Goal: Transaction & Acquisition: Download file/media

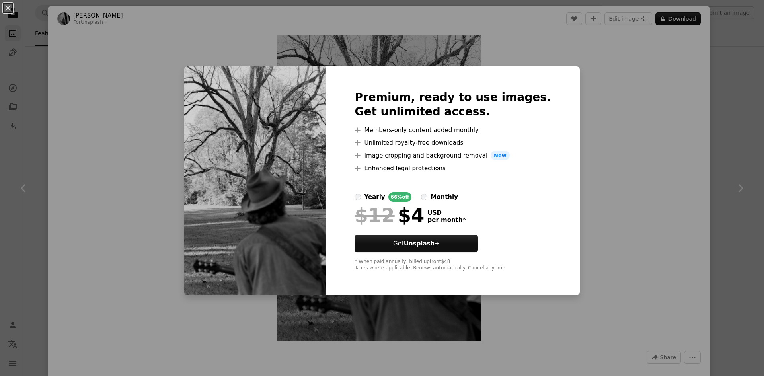
scroll to position [1789, 0]
click at [615, 147] on div "An X shape Premium, ready to use images. Get unlimited access. A plus sign Memb…" at bounding box center [382, 188] width 764 height 376
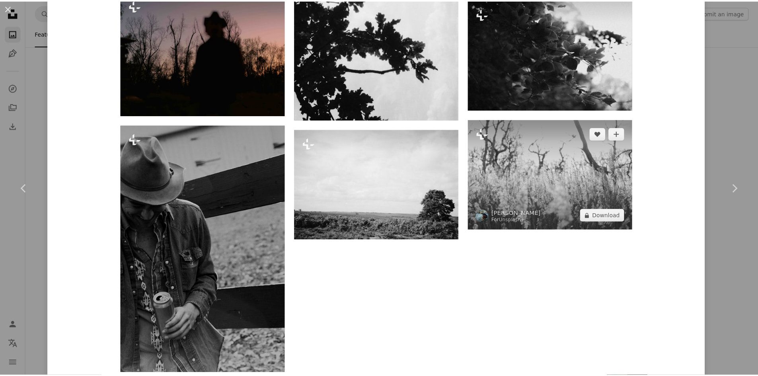
scroll to position [1034, 0]
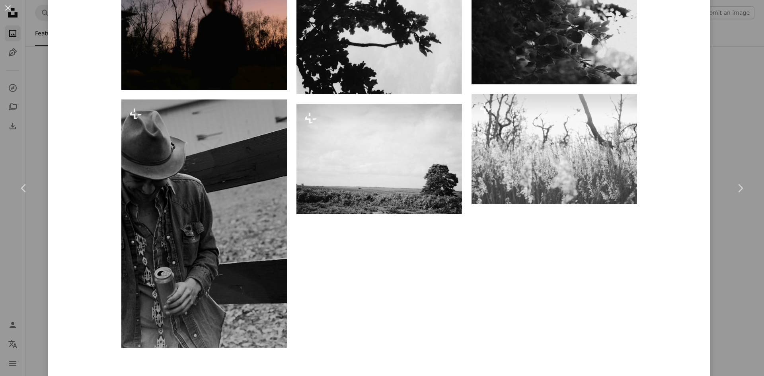
click at [736, 79] on div "An X shape Chevron left Chevron right [PERSON_NAME] For Unsplash+ A heart A plu…" at bounding box center [382, 188] width 764 height 376
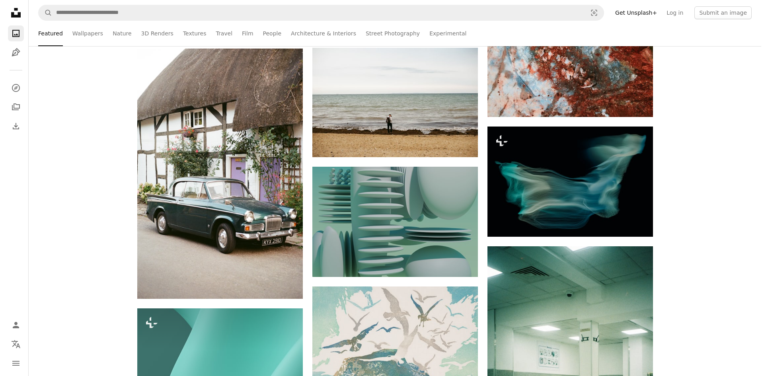
scroll to position [12805, 0]
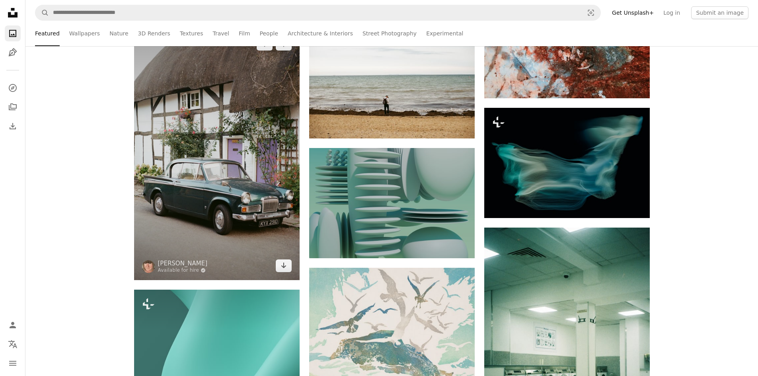
click at [208, 201] on img at bounding box center [216, 155] width 165 height 250
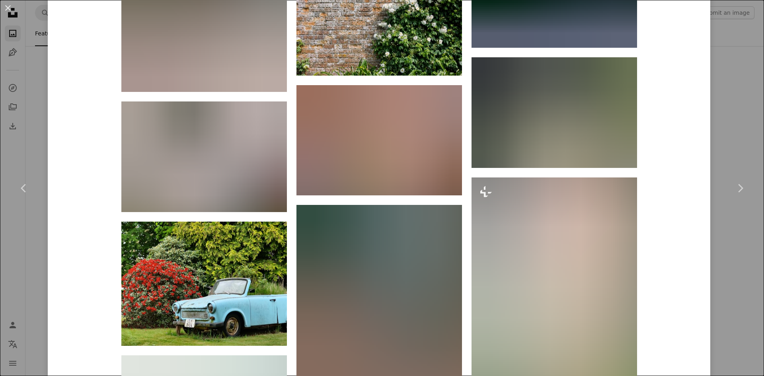
scroll to position [2068, 0]
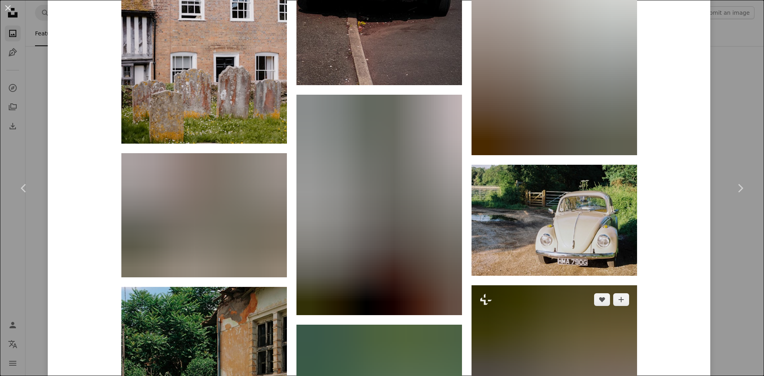
scroll to position [3539, 0]
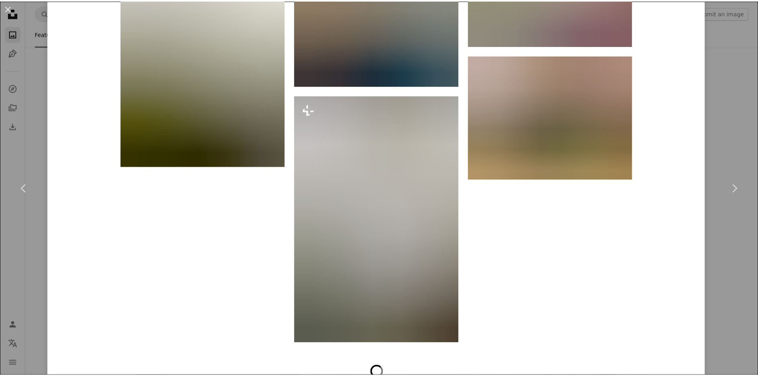
scroll to position [4214, 0]
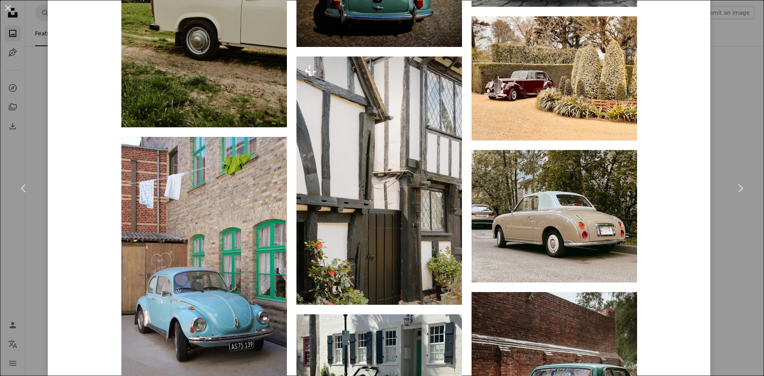
click at [744, 115] on div "An X shape Chevron left Chevron right [PERSON_NAME] Available for hire A checkm…" at bounding box center [382, 188] width 764 height 376
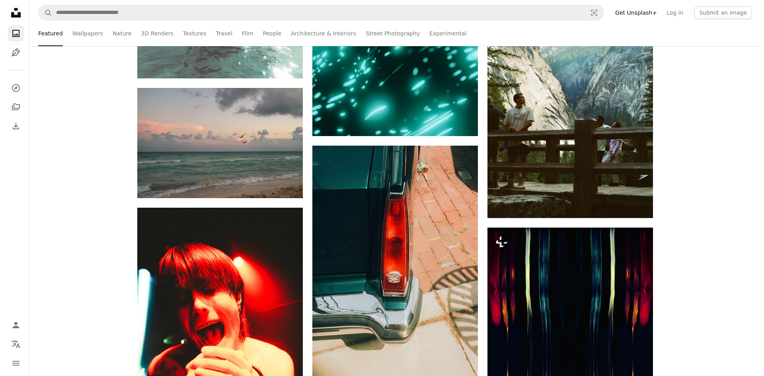
scroll to position [13441, 0]
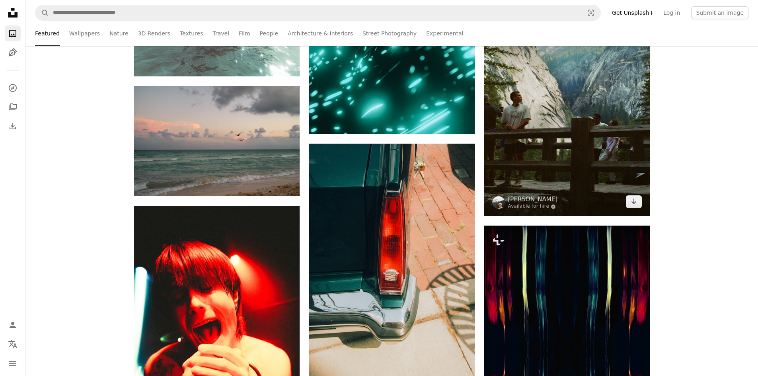
click at [539, 142] on img at bounding box center [566, 91] width 165 height 249
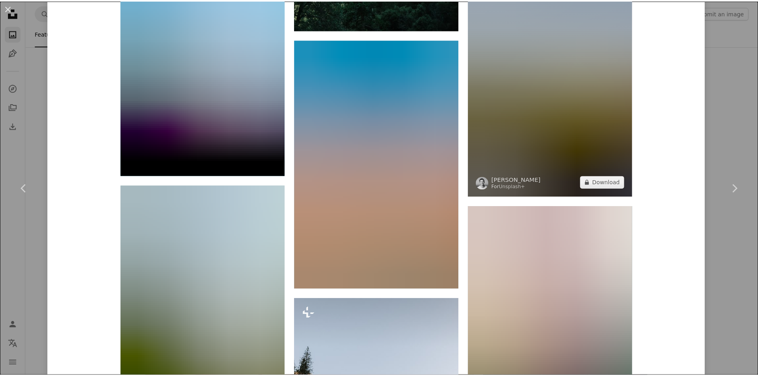
scroll to position [6355, 0]
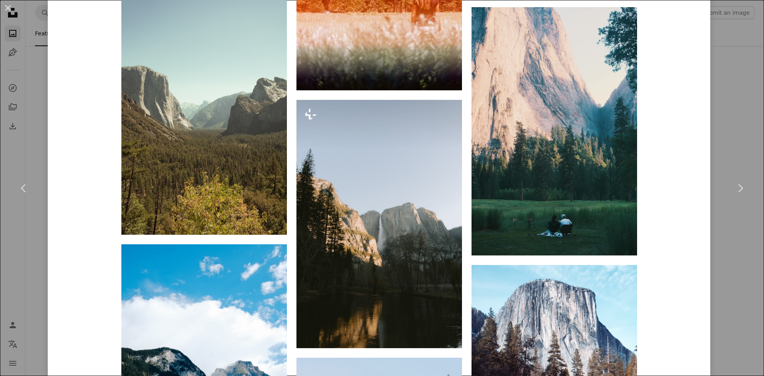
click at [729, 119] on div "An X shape Chevron left Chevron right [PERSON_NAME] Available for hire A checkm…" at bounding box center [382, 188] width 764 height 376
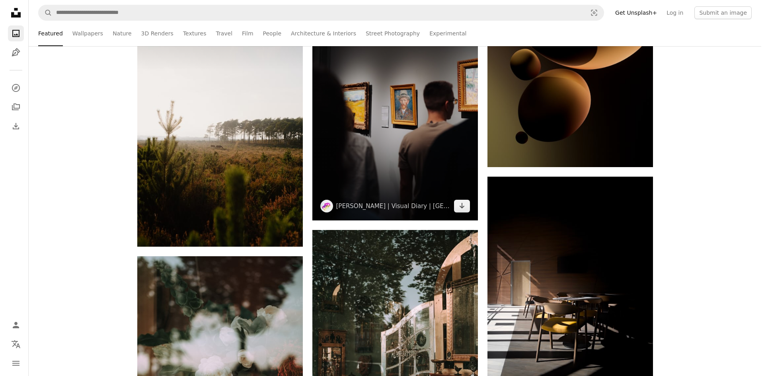
scroll to position [18810, 0]
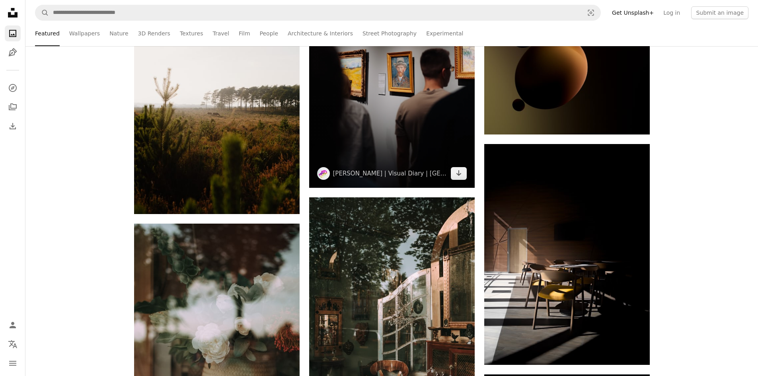
click at [428, 114] on img at bounding box center [391, 64] width 165 height 248
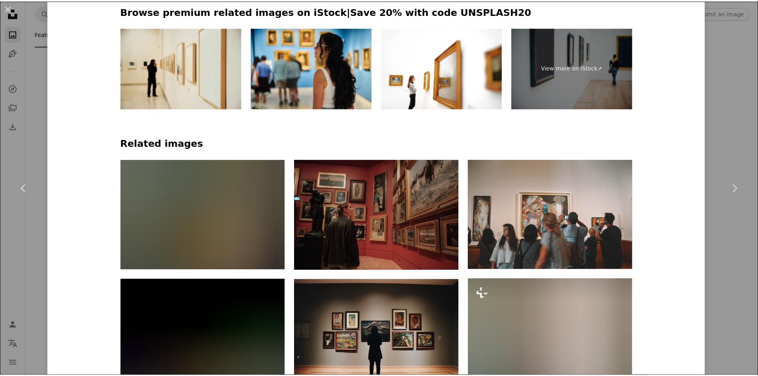
scroll to position [596, 0]
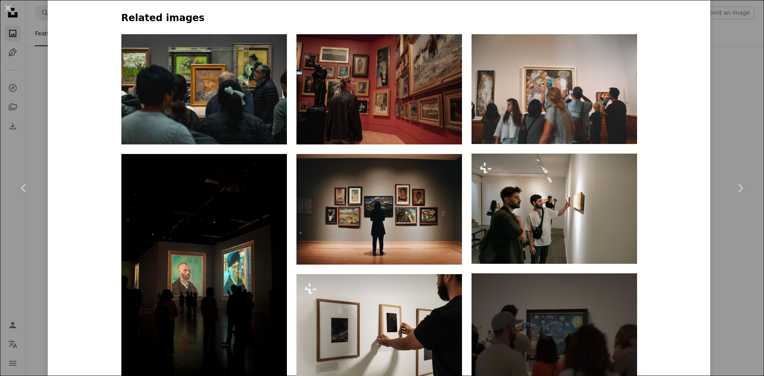
click at [726, 126] on div "An X shape Chevron left Chevron right [PERSON_NAME] | Visual Diary | Berlin rob…" at bounding box center [382, 188] width 764 height 376
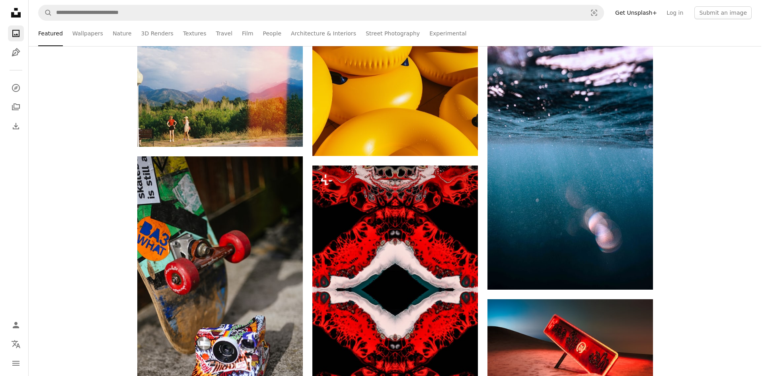
scroll to position [22070, 0]
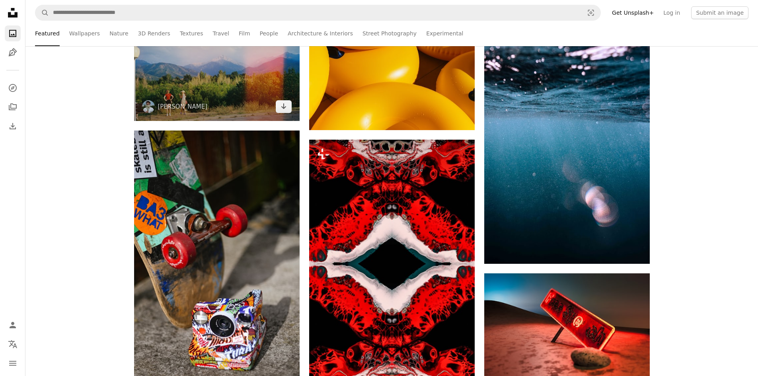
click at [212, 81] on img at bounding box center [216, 65] width 165 height 111
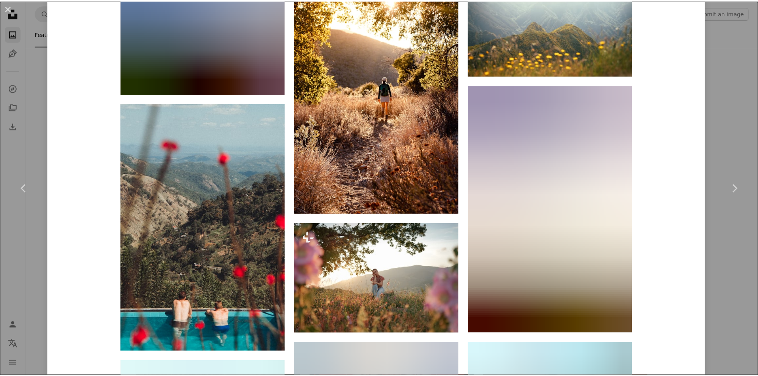
scroll to position [994, 0]
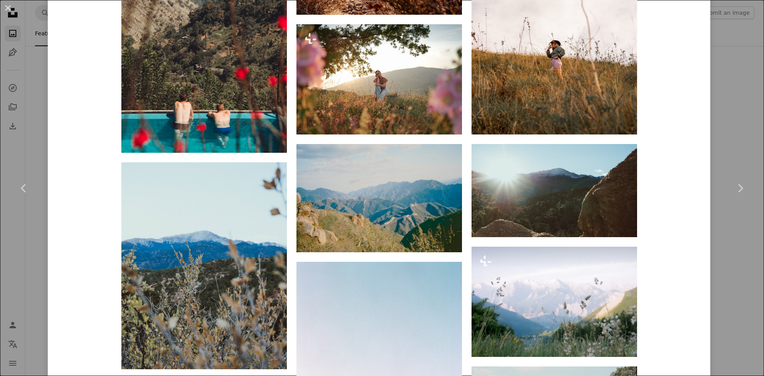
click at [721, 232] on div "An X shape Chevron left Chevron right [PERSON_NAME] dmitrii_filatov A heart A p…" at bounding box center [382, 188] width 764 height 376
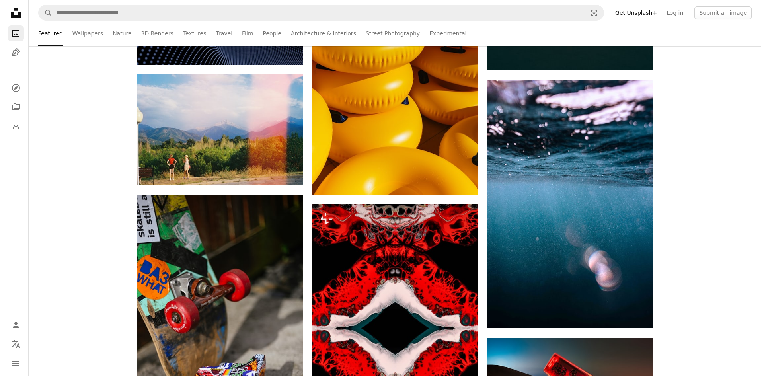
scroll to position [21991, 0]
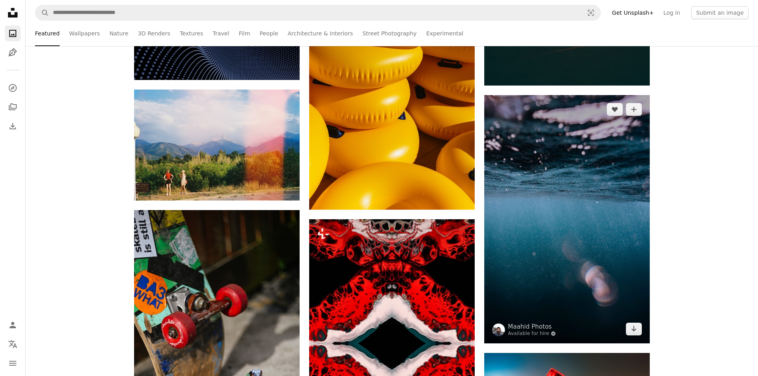
click at [607, 239] on img at bounding box center [566, 219] width 165 height 248
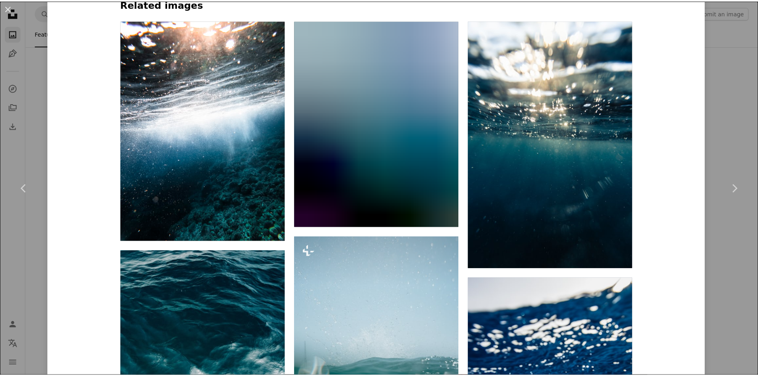
scroll to position [596, 0]
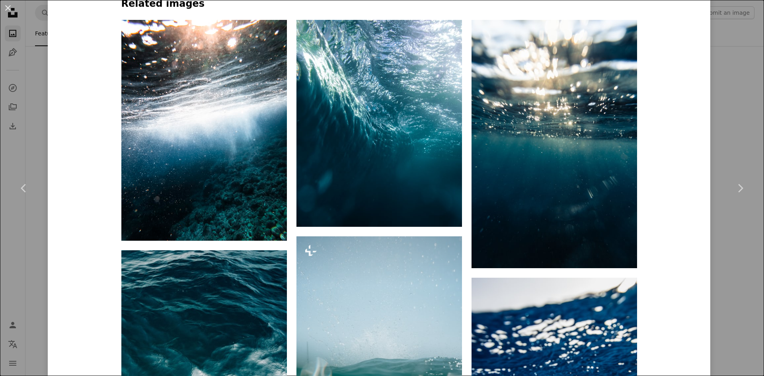
click at [742, 242] on div "An X shape Chevron left Chevron right Maahid Photos Available for hire A checkm…" at bounding box center [382, 188] width 764 height 376
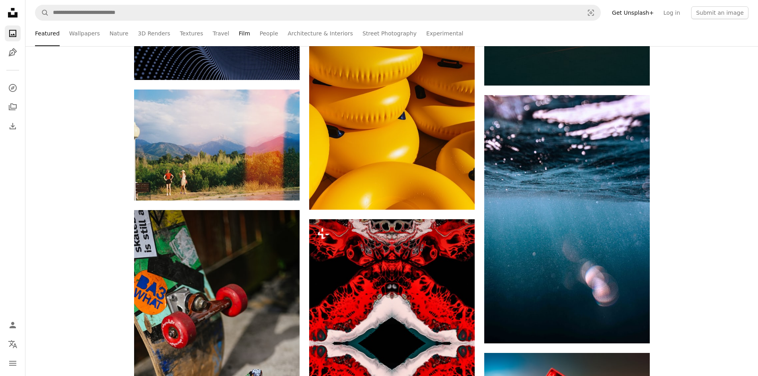
click at [239, 34] on link "Film" at bounding box center [244, 33] width 11 height 25
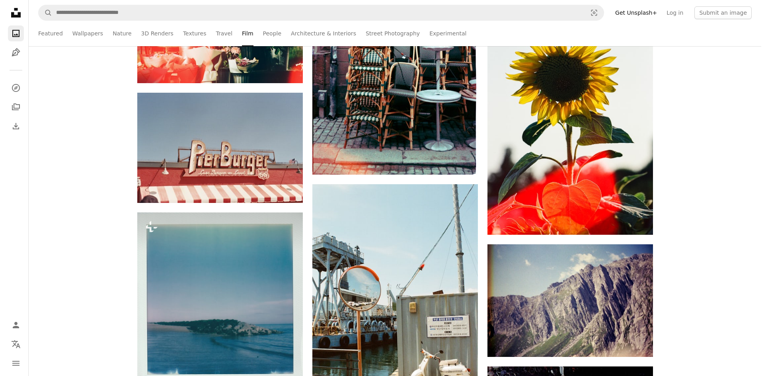
scroll to position [1273, 0]
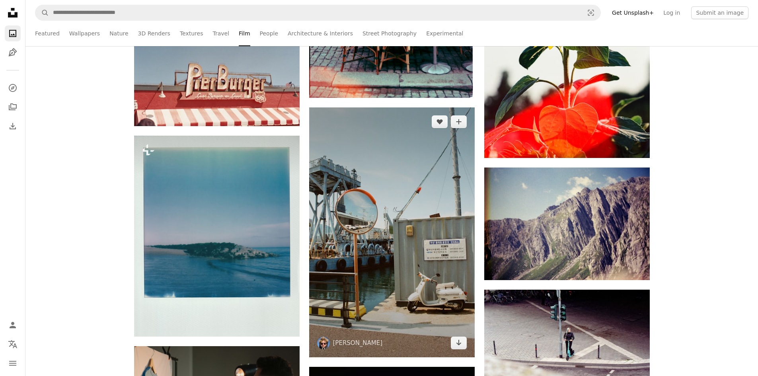
click at [414, 204] on img at bounding box center [391, 231] width 165 height 249
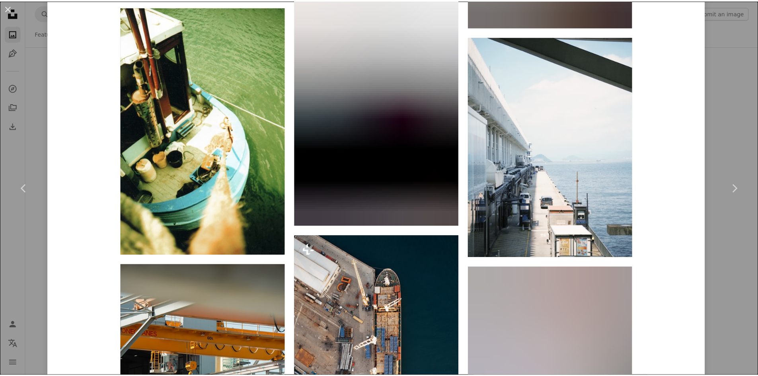
scroll to position [1392, 0]
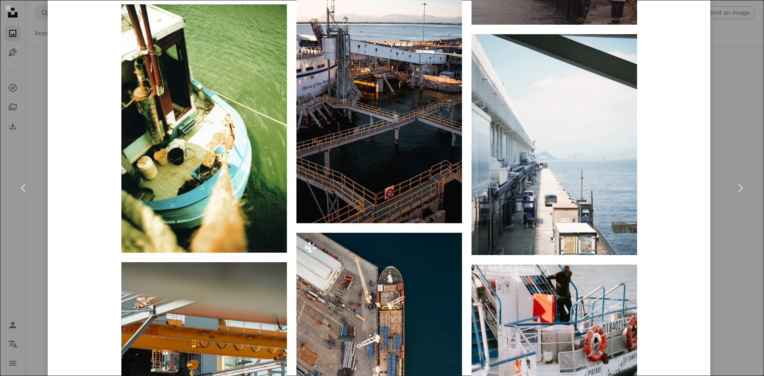
click at [723, 141] on div "An X shape Chevron left Chevron right [PERSON_NAME] daniel_mkn A heart A plus s…" at bounding box center [382, 188] width 764 height 376
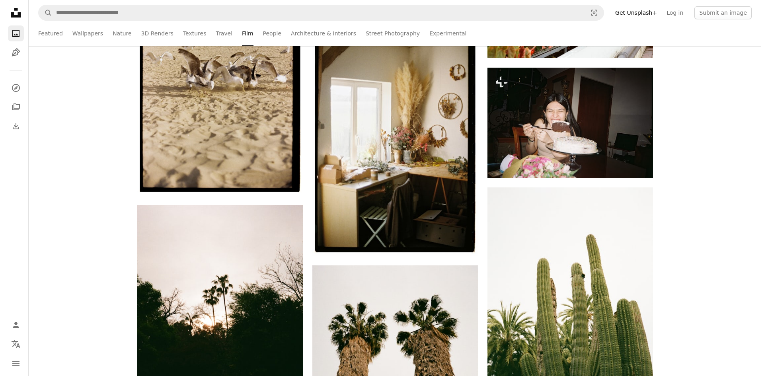
scroll to position [21553, 0]
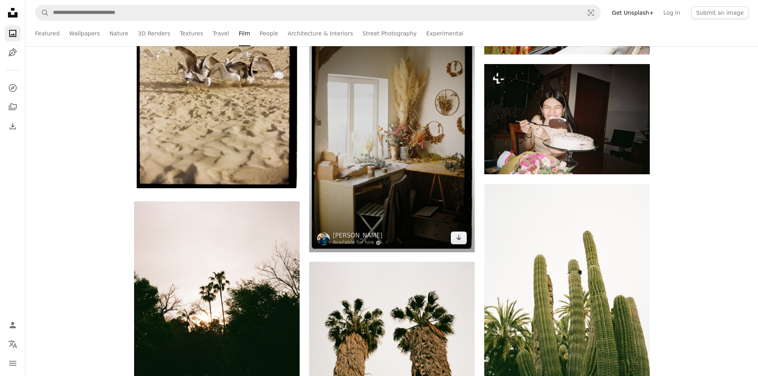
click at [383, 157] on img at bounding box center [391, 132] width 165 height 240
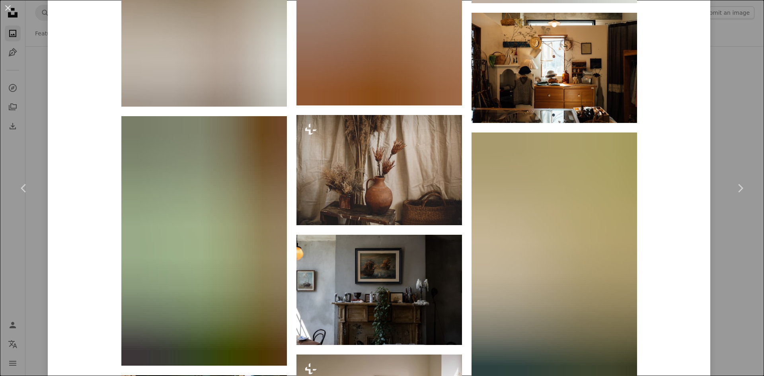
scroll to position [1551, 0]
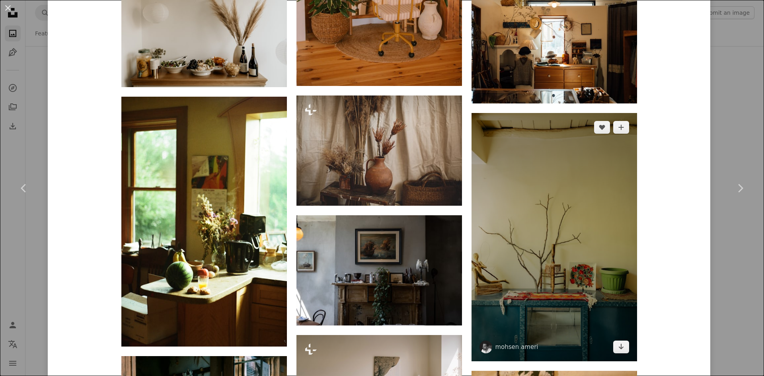
click at [608, 194] on img at bounding box center [553, 237] width 165 height 248
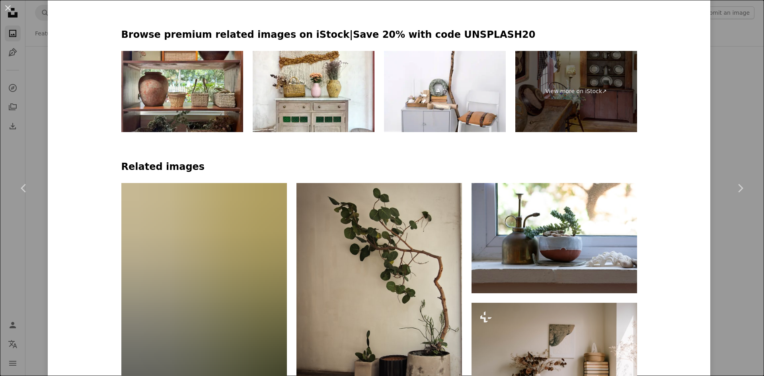
scroll to position [716, 0]
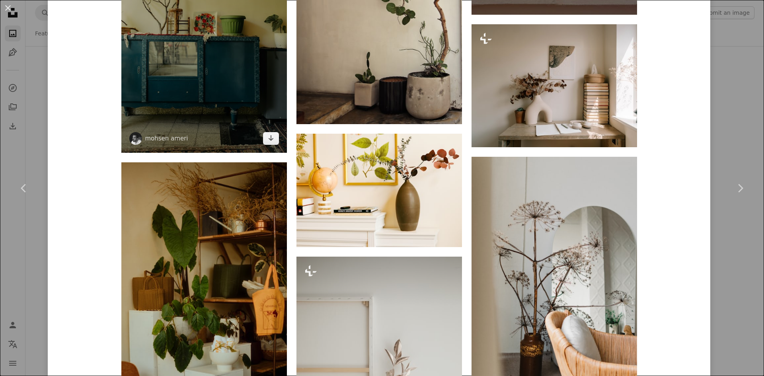
click at [232, 70] on img at bounding box center [203, 29] width 165 height 248
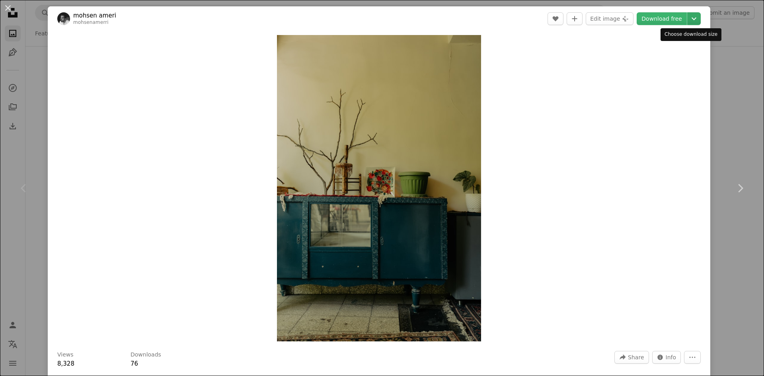
click at [689, 17] on icon "Chevron down" at bounding box center [693, 19] width 13 height 10
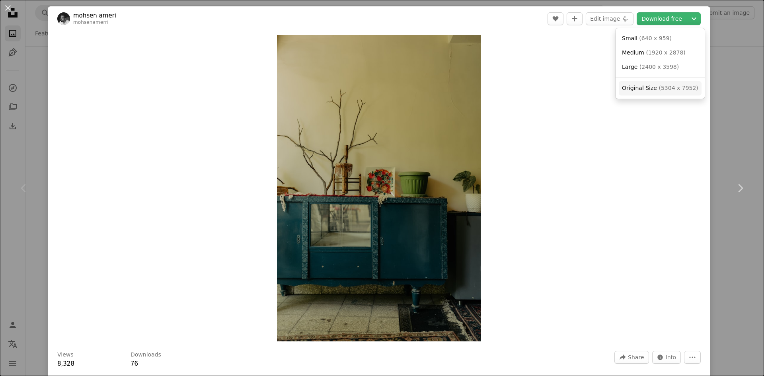
click at [672, 87] on span "( 5304 x 7952 )" at bounding box center [677, 88] width 39 height 6
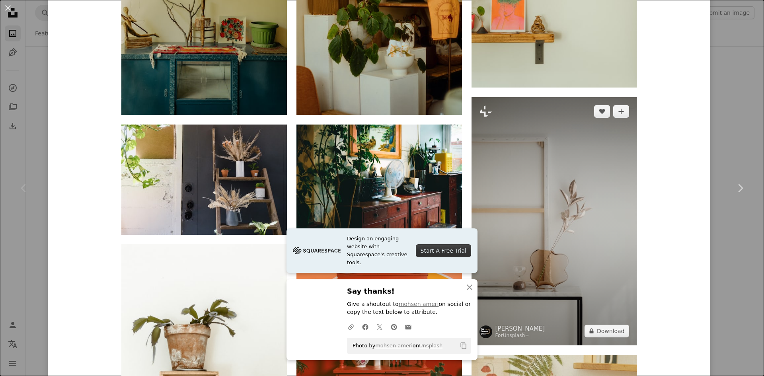
scroll to position [756, 0]
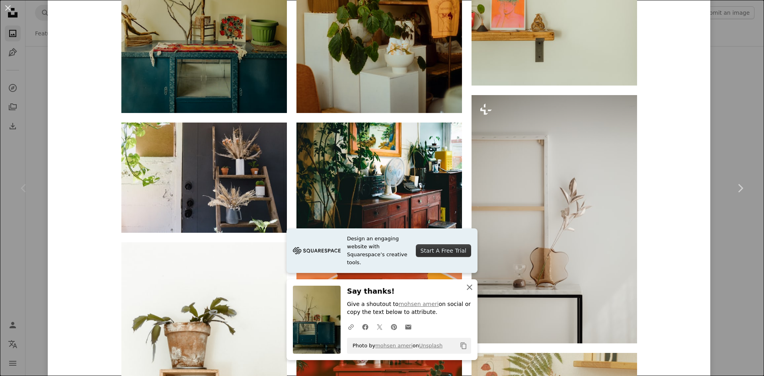
click at [464, 288] on icon "An X shape" at bounding box center [469, 287] width 10 height 10
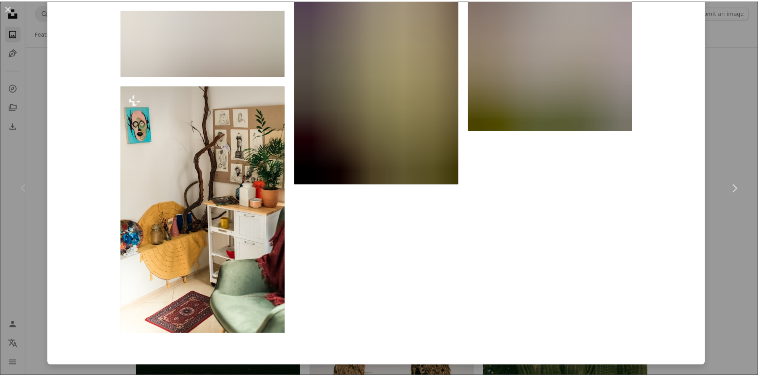
scroll to position [3199, 0]
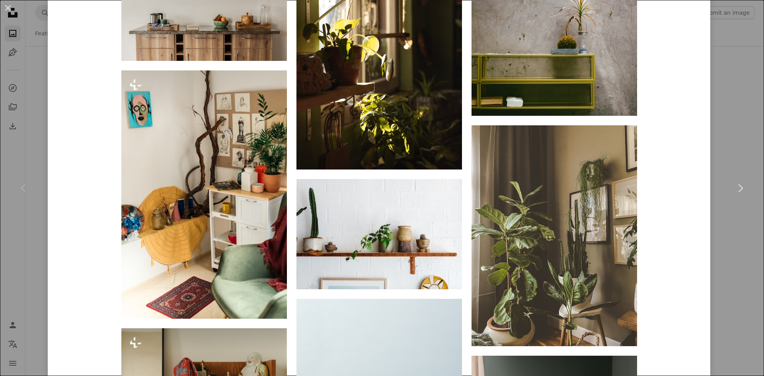
click at [730, 141] on div "An X shape Chevron left Chevron right [PERSON_NAME] mohsenamerri A heart A plus…" at bounding box center [382, 188] width 764 height 376
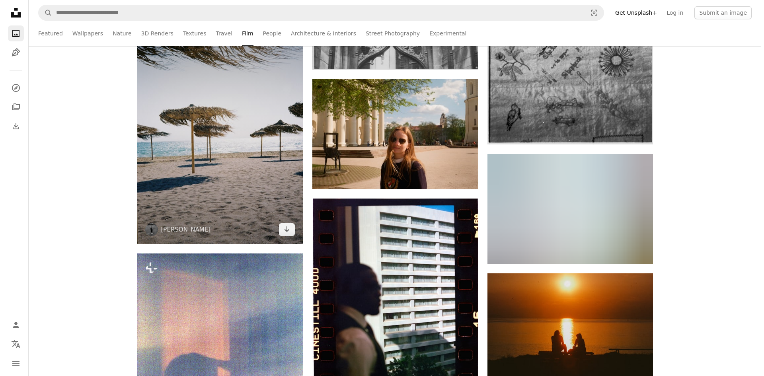
scroll to position [22309, 0]
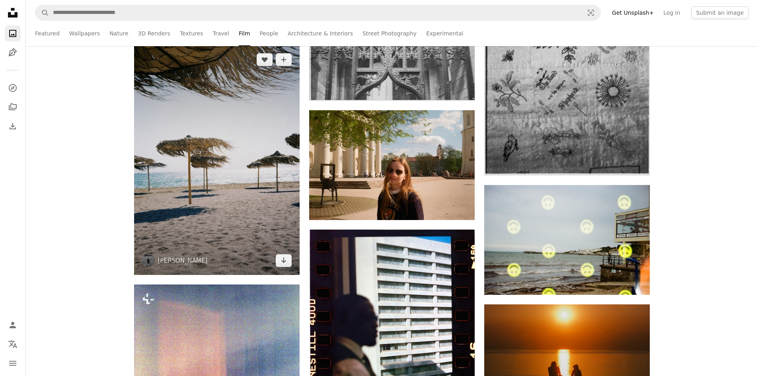
click at [237, 189] on img at bounding box center [216, 159] width 165 height 229
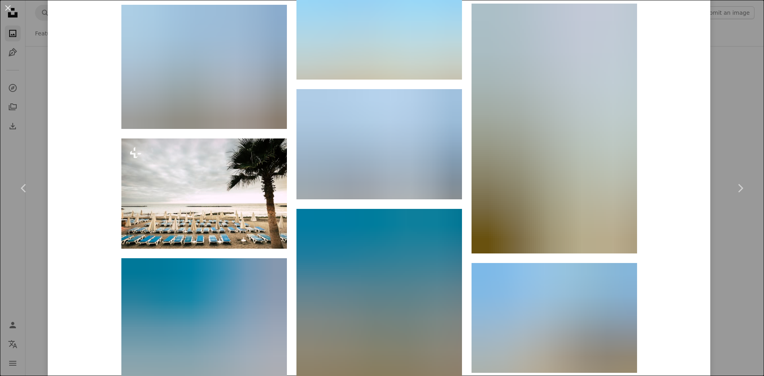
scroll to position [2687, 0]
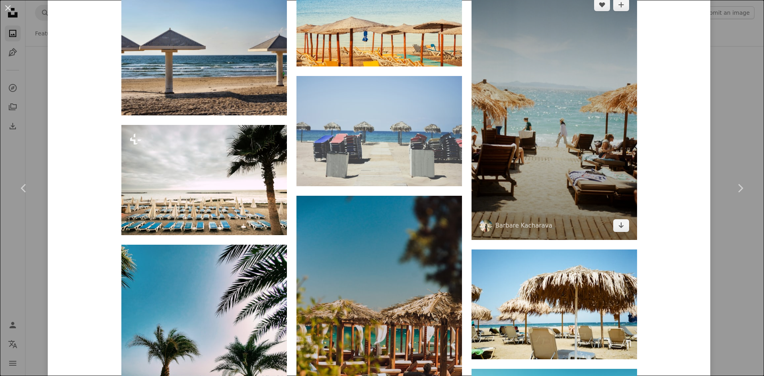
click at [535, 156] on img at bounding box center [553, 114] width 165 height 249
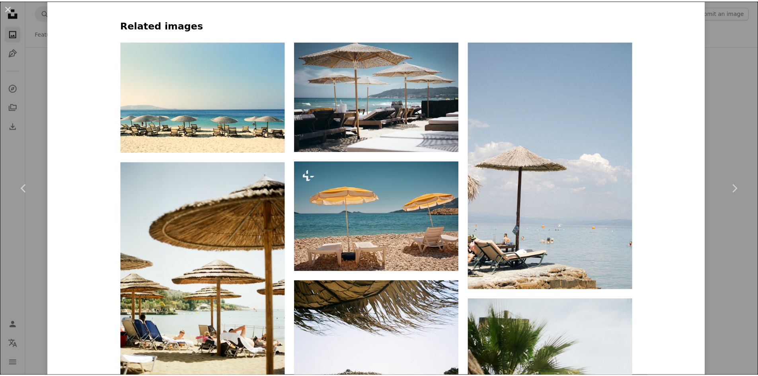
scroll to position [596, 0]
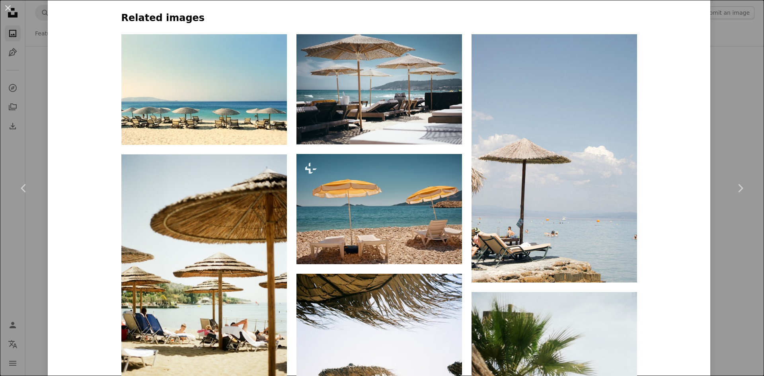
click at [723, 100] on div "An X shape Chevron left Chevron right [PERSON_NAME] Kacharava babikacharava A h…" at bounding box center [382, 188] width 764 height 376
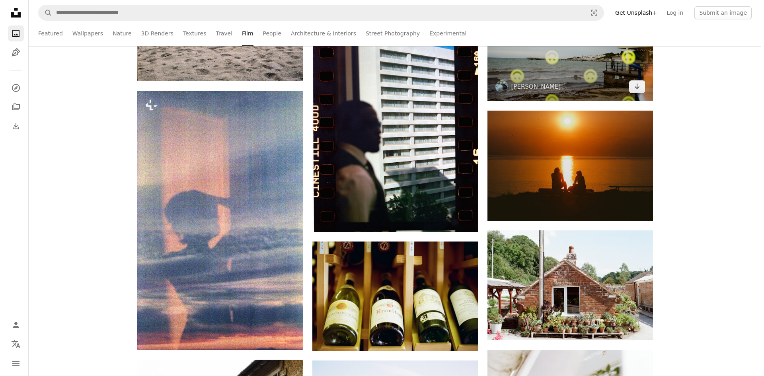
scroll to position [22508, 0]
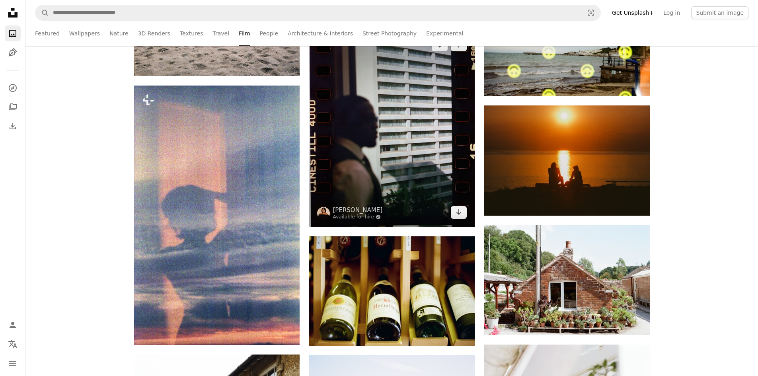
click at [421, 146] on img at bounding box center [391, 129] width 165 height 196
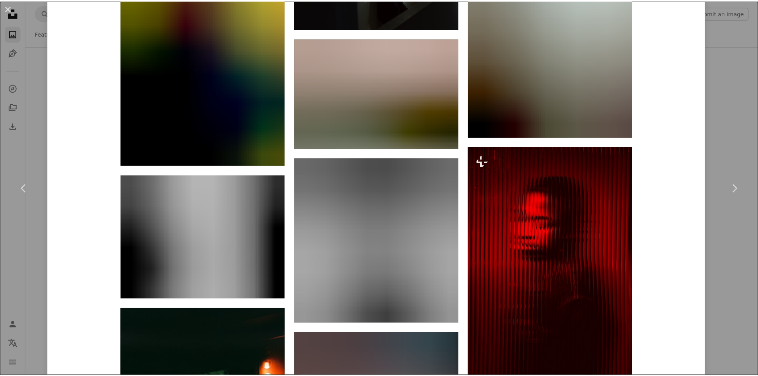
scroll to position [2664, 0]
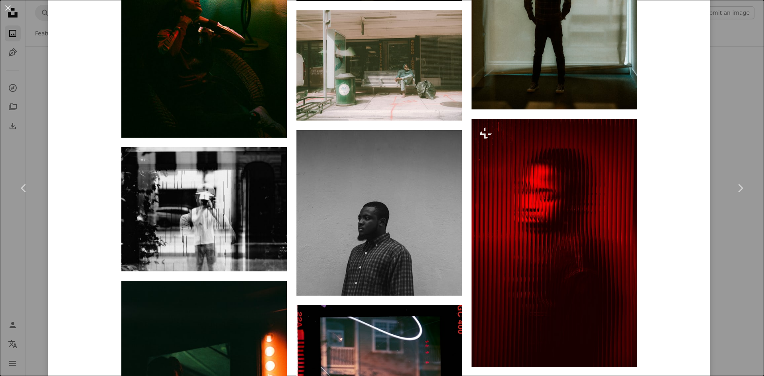
click at [724, 125] on div "An X shape Chevron left Chevron right [PERSON_NAME] Available for hire A checkm…" at bounding box center [382, 188] width 764 height 376
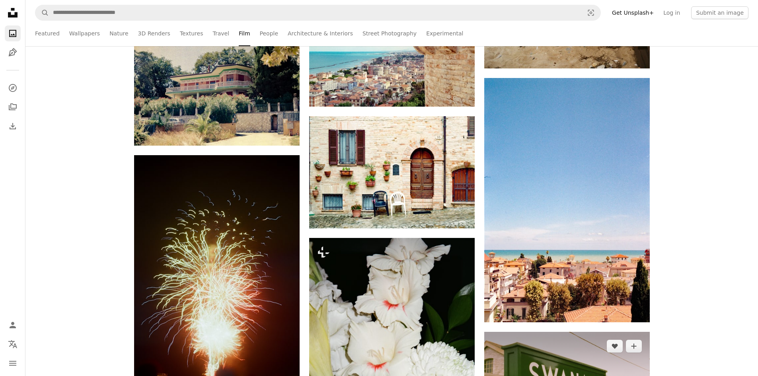
scroll to position [24377, 0]
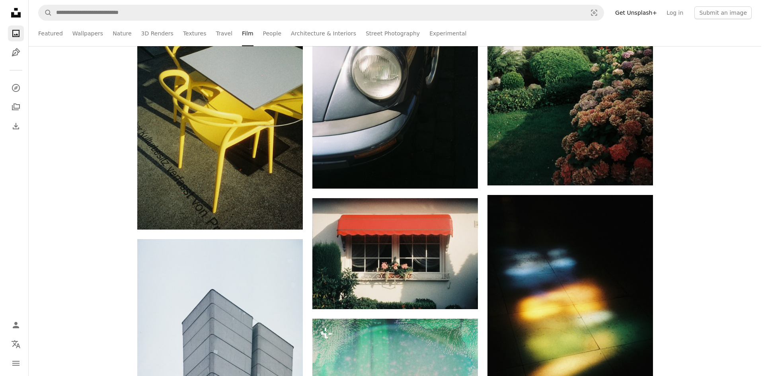
scroll to position [29586, 0]
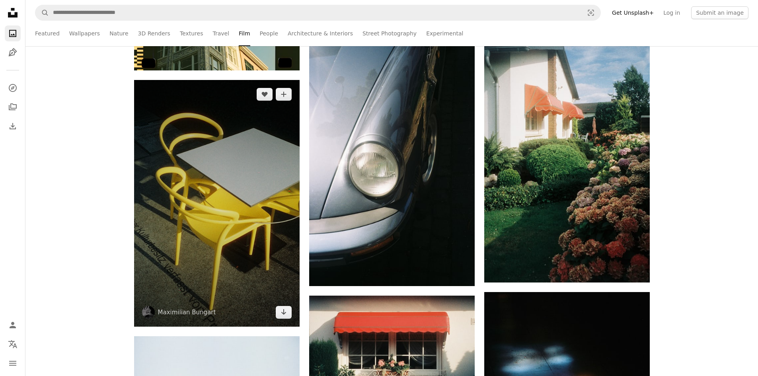
click at [243, 214] on img at bounding box center [216, 203] width 165 height 247
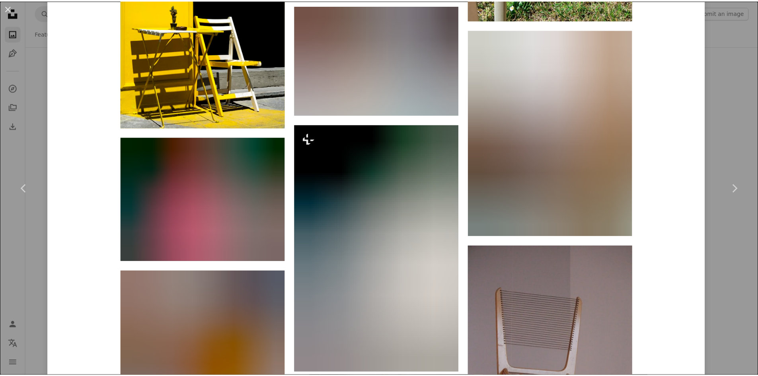
scroll to position [1352, 0]
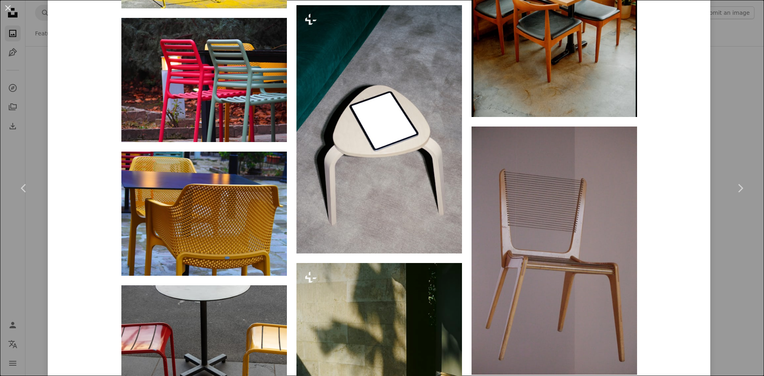
click at [733, 76] on div "An X shape Chevron left Chevron right [PERSON_NAME] hypernature A heart A plus …" at bounding box center [382, 188] width 764 height 376
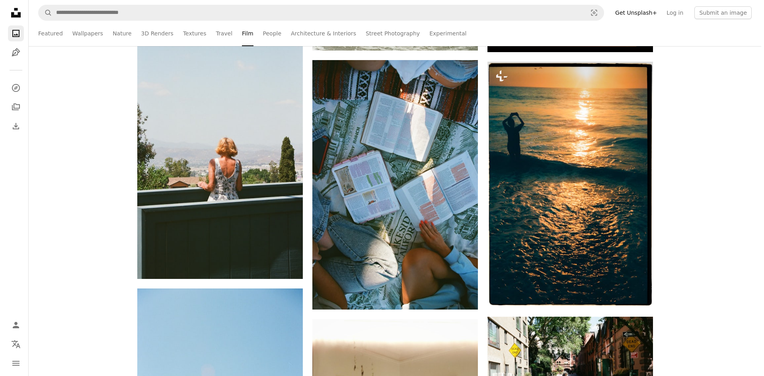
scroll to position [35313, 0]
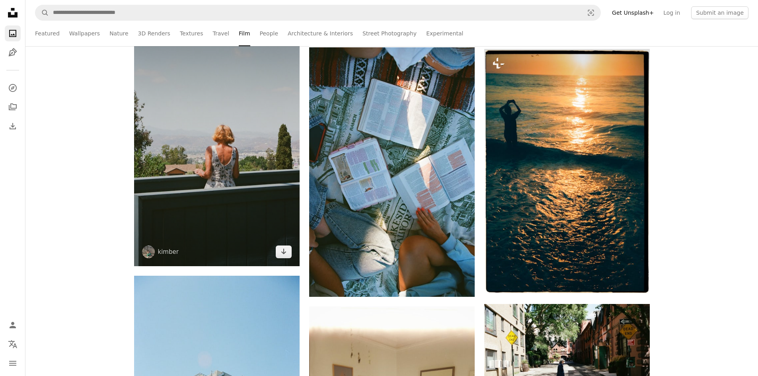
click at [200, 189] on img at bounding box center [216, 140] width 165 height 249
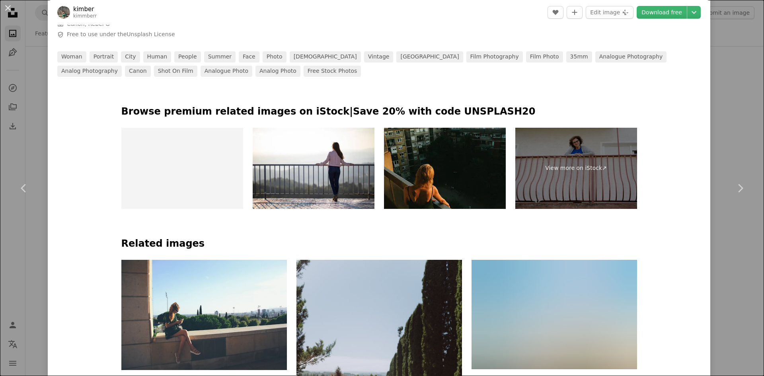
scroll to position [398, 0]
